Goal: Task Accomplishment & Management: Manage account settings

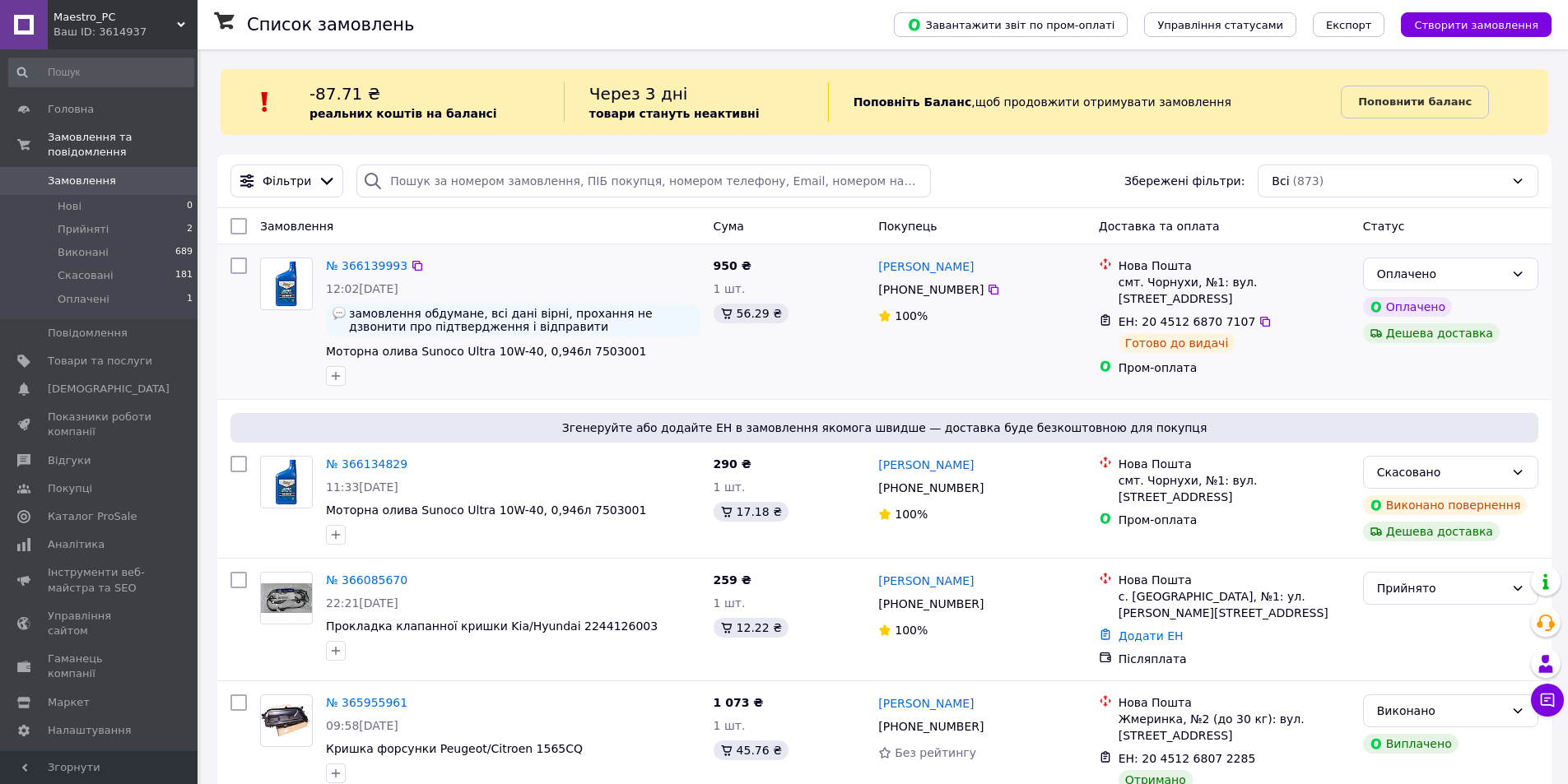
drag, startPoint x: 549, startPoint y: 237, endPoint x: 582, endPoint y: 282, distance: 55.8
click at [660, 449] on div "Згенеруйте або додайте ЕН в замовлення якомога швидше — доставка буде безкоштов…" at bounding box center [884, 479] width 1334 height 158
click at [641, 397] on div "№ 366139993 12:02, 11.10.2025 замовлення обдумане, всі дані вірні, прохання не …" at bounding box center [884, 321] width 1334 height 154
click at [1260, 317] on icon at bounding box center [1265, 321] width 10 height 10
drag, startPoint x: 550, startPoint y: 221, endPoint x: 556, endPoint y: 229, distance: 10.0
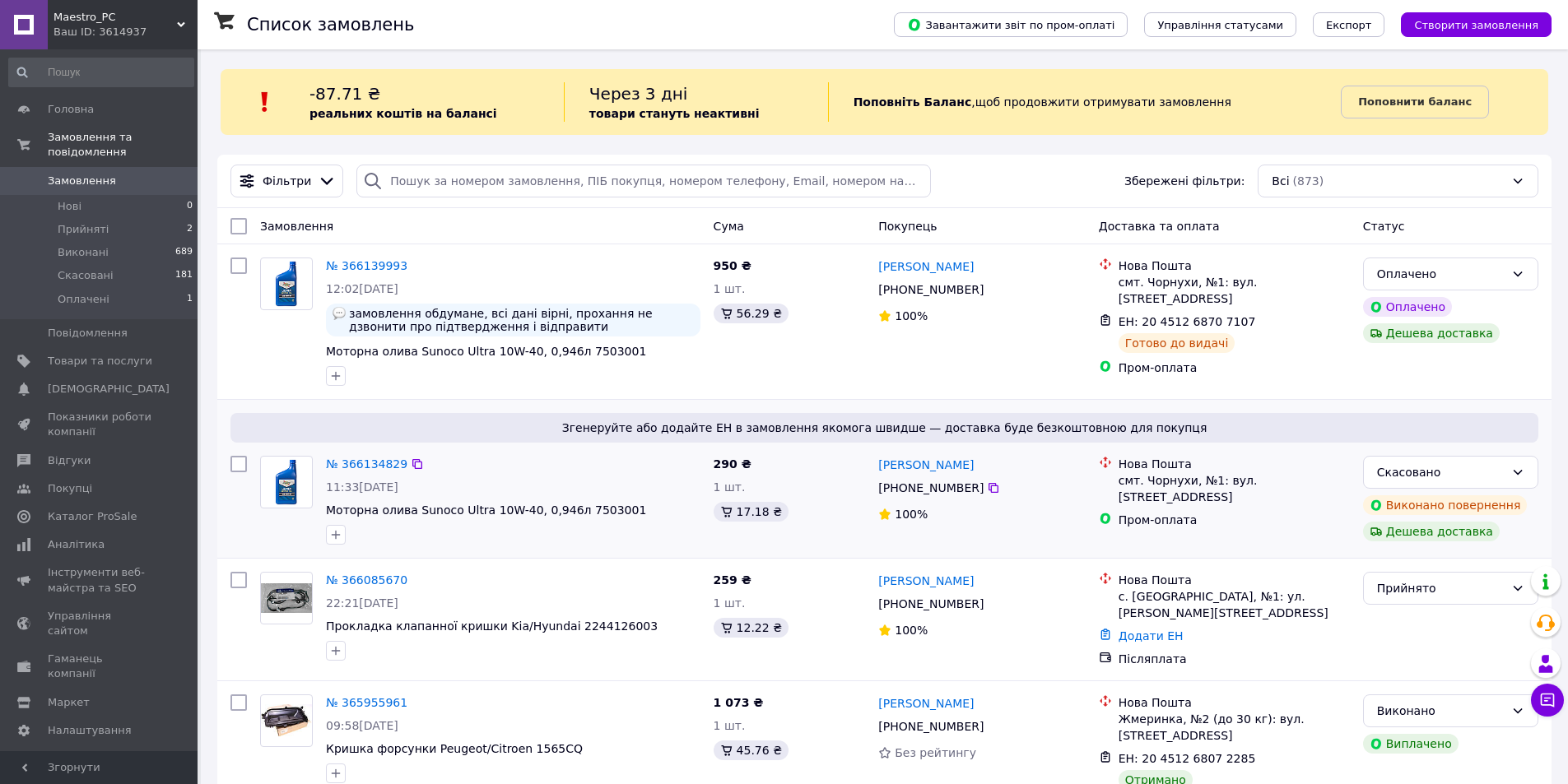
click at [824, 498] on div "290 ₴ 1 шт. 17.18 ₴" at bounding box center [790, 501] width 165 height 102
click at [85, 453] on span "Відгуки" at bounding box center [100, 460] width 104 height 15
